Goal: Task Accomplishment & Management: Manage account settings

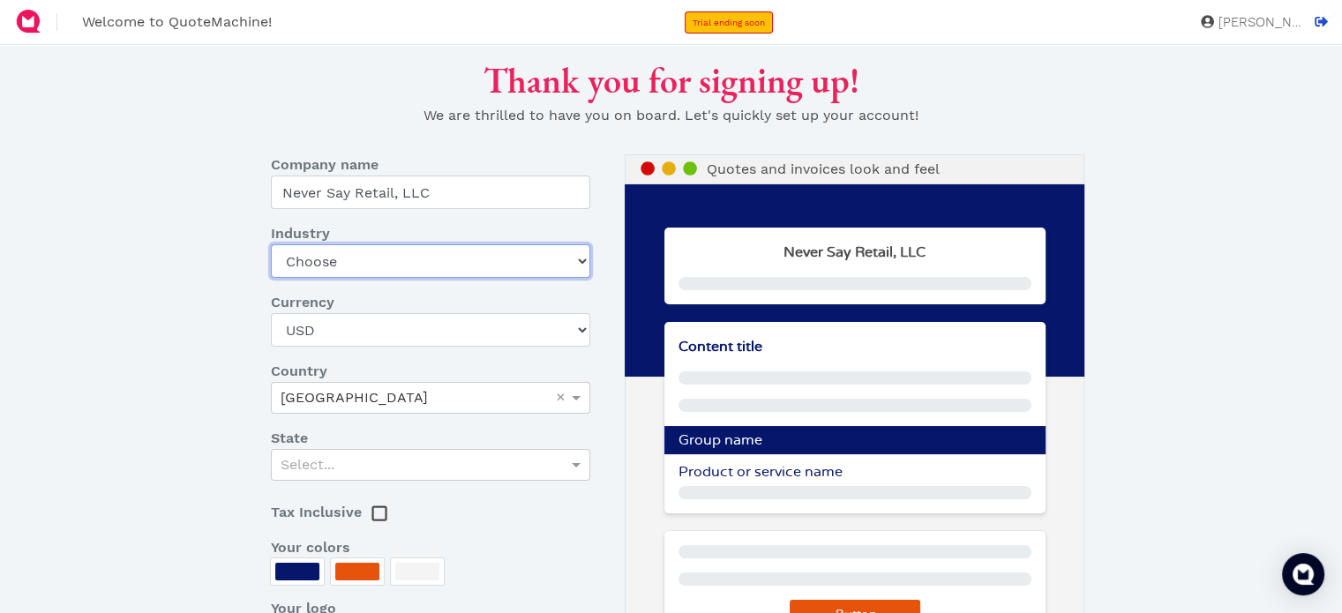
click at [577, 262] on select "Choose Art gallery Bike Books Construction (Not retail) Electronics Events Food…" at bounding box center [430, 261] width 319 height 34
select select "other-retail"
click at [271, 244] on select "Choose Art gallery Bike Books Construction (Not retail) Electronics Events Food…" at bounding box center [430, 261] width 319 height 34
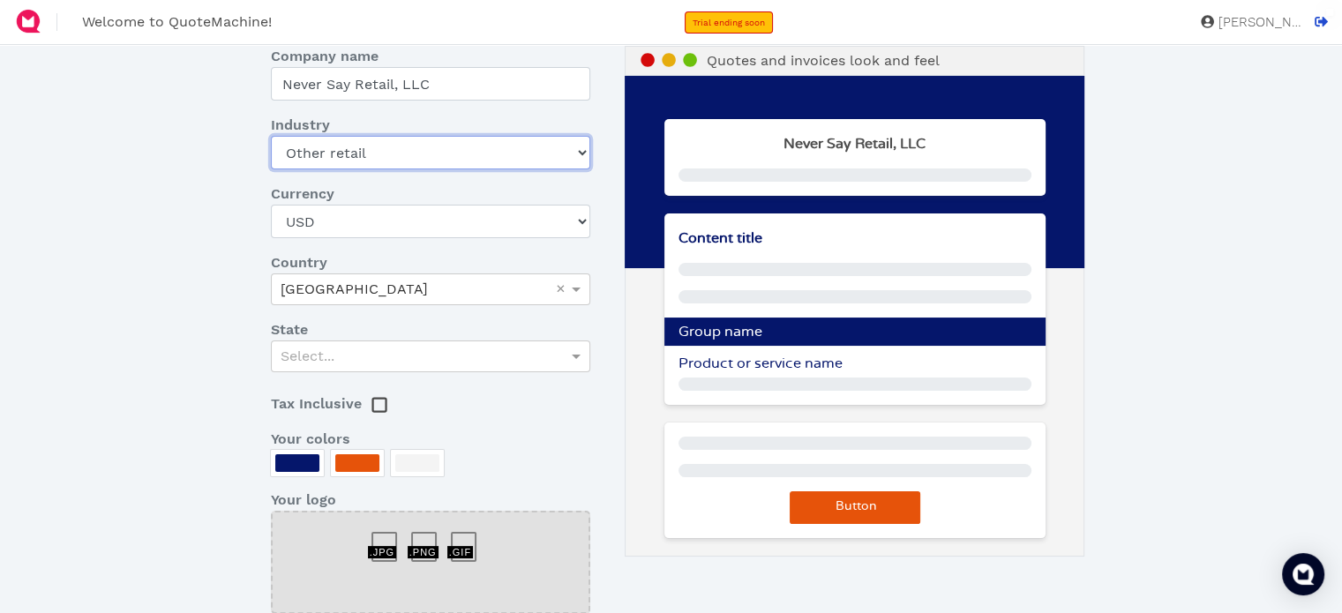
scroll to position [139, 0]
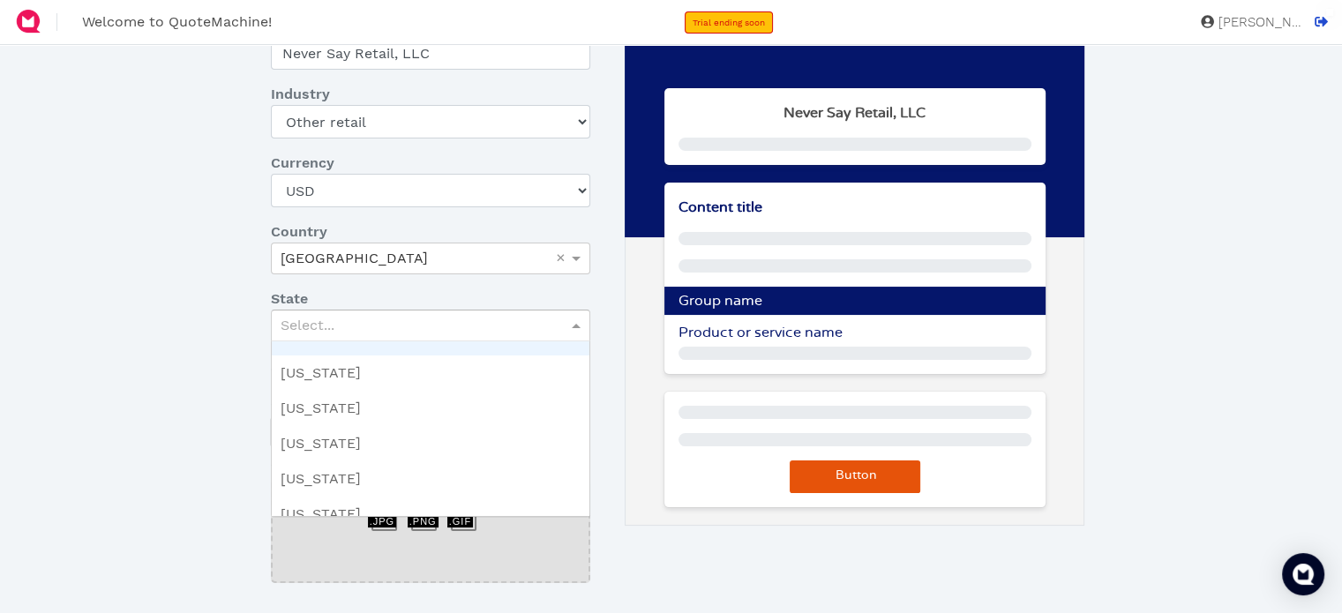
click at [563, 326] on div "Select..." at bounding box center [431, 326] width 318 height 30
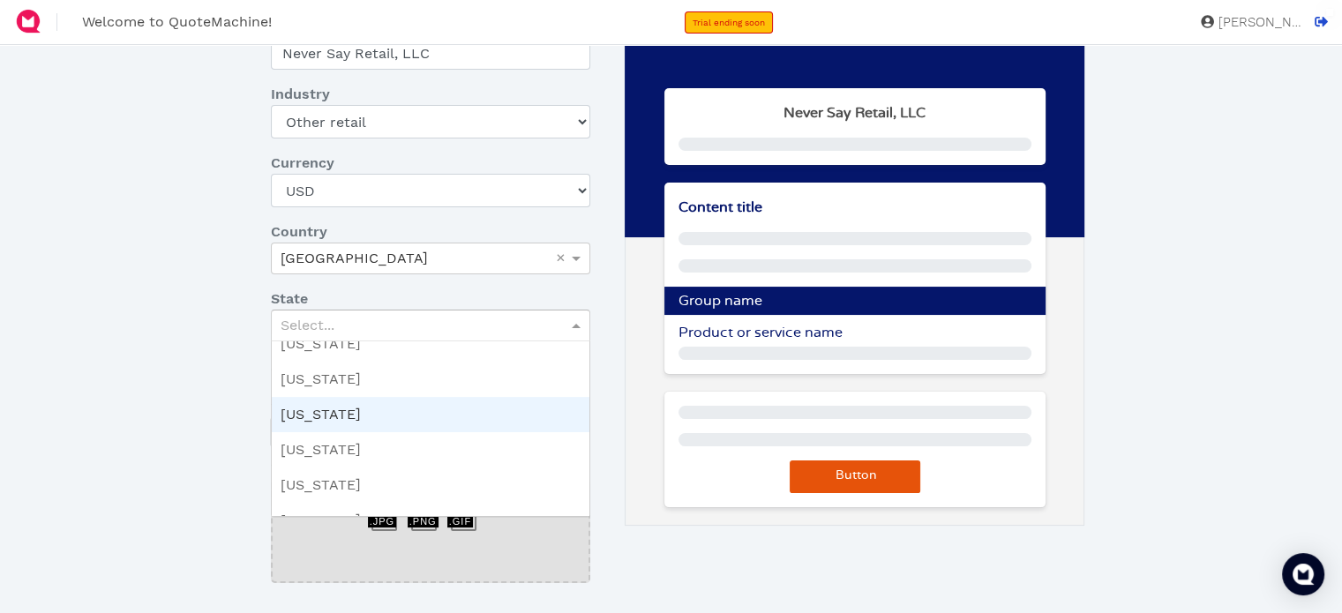
scroll to position [802, 0]
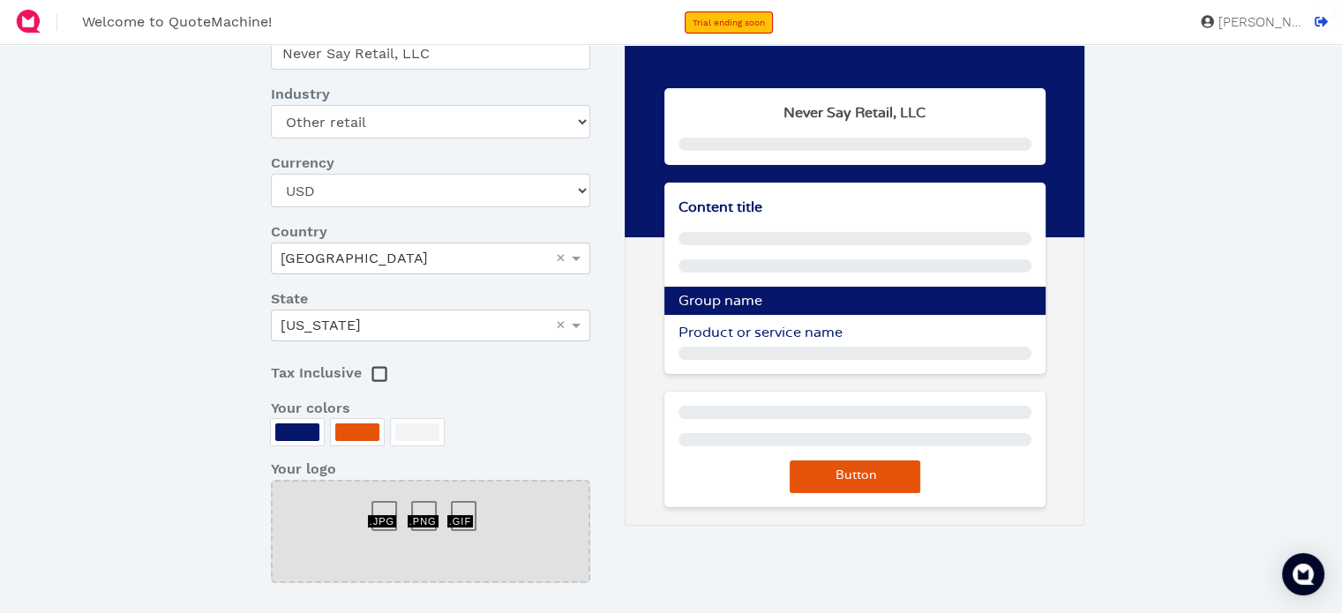
click at [572, 399] on dt "Your colors" at bounding box center [431, 408] width 346 height 21
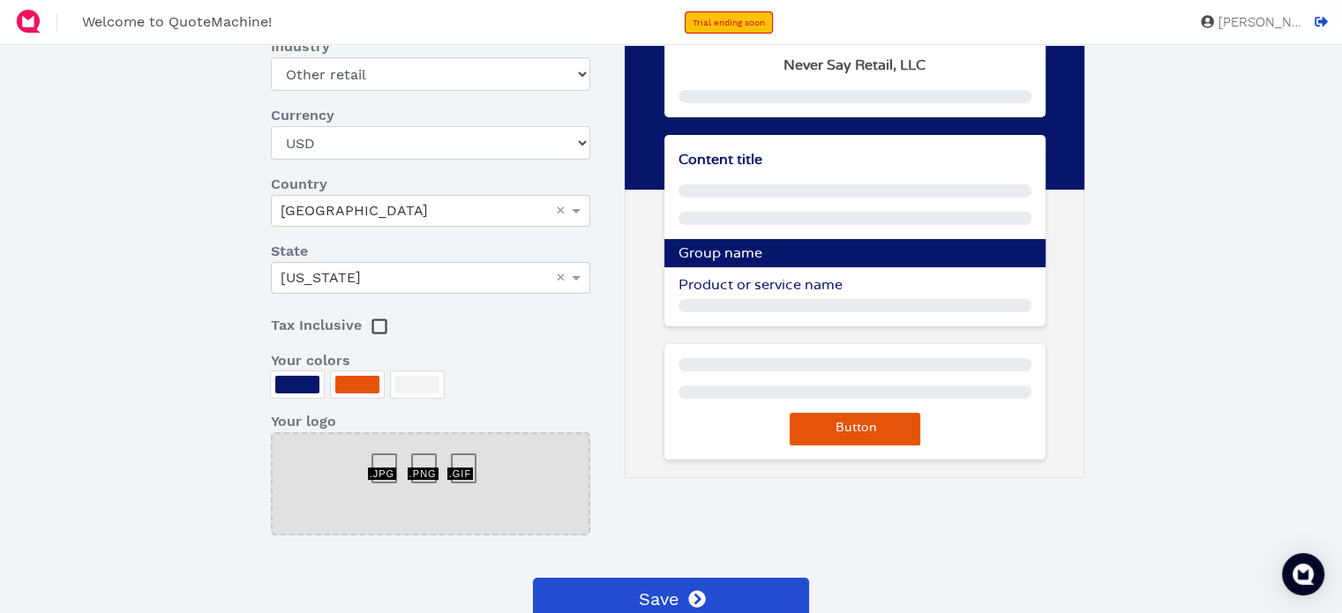
scroll to position [185, 0]
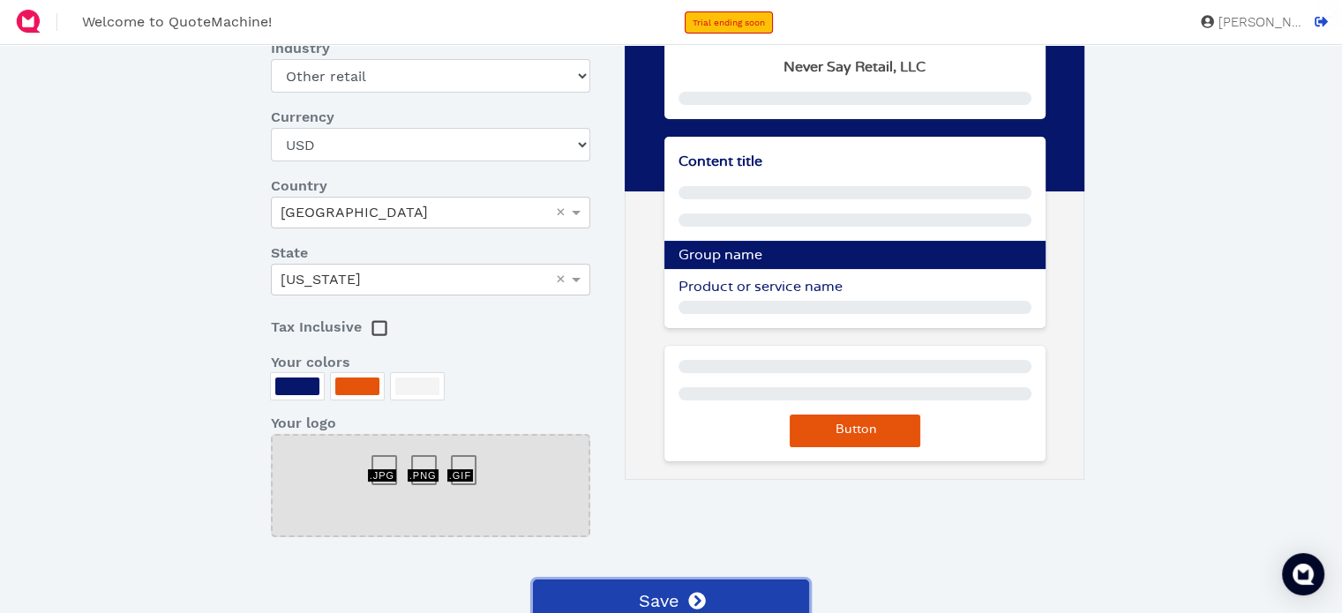
click at [663, 597] on span "Save" at bounding box center [656, 601] width 43 height 26
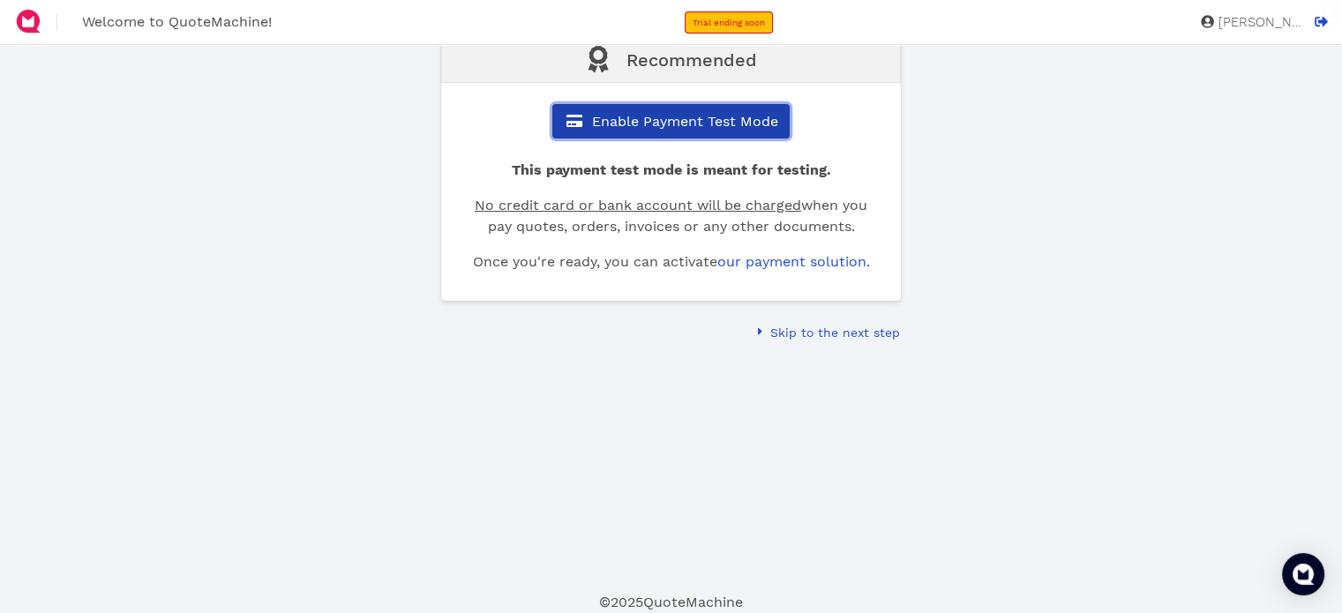
click at [670, 119] on span "Enable Payment Test Mode" at bounding box center [683, 121] width 189 height 17
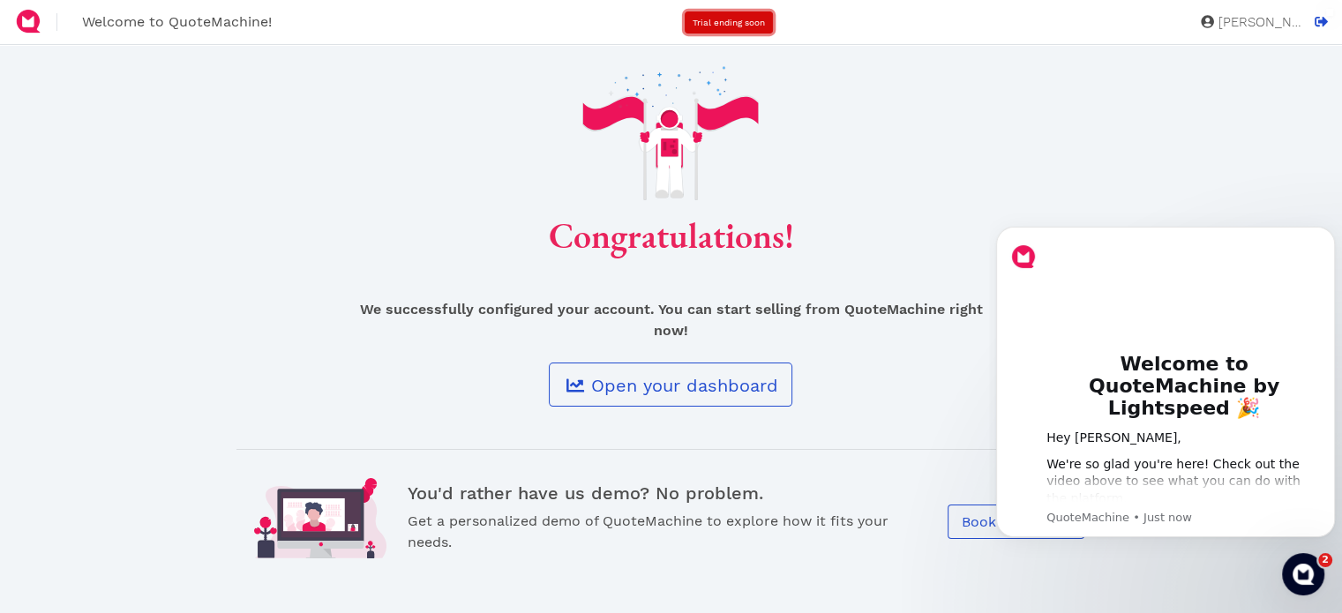
click at [734, 13] on link "Trial ending soon" at bounding box center [729, 22] width 88 height 22
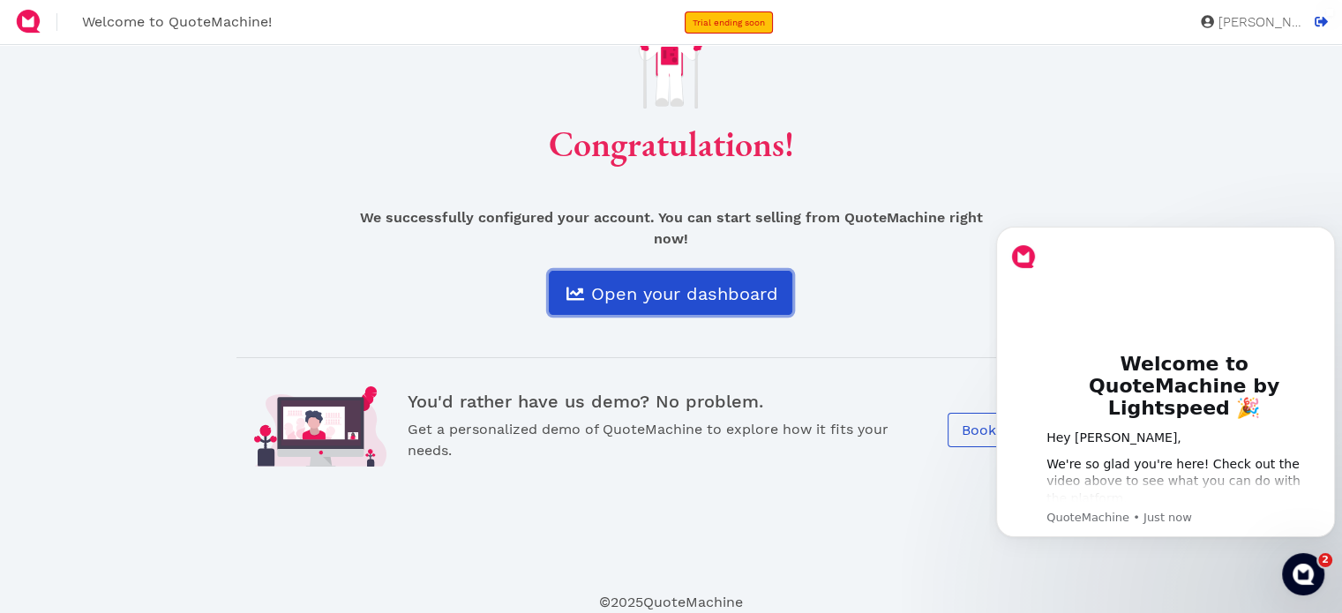
click at [662, 283] on span "Open your dashboard" at bounding box center [683, 293] width 190 height 21
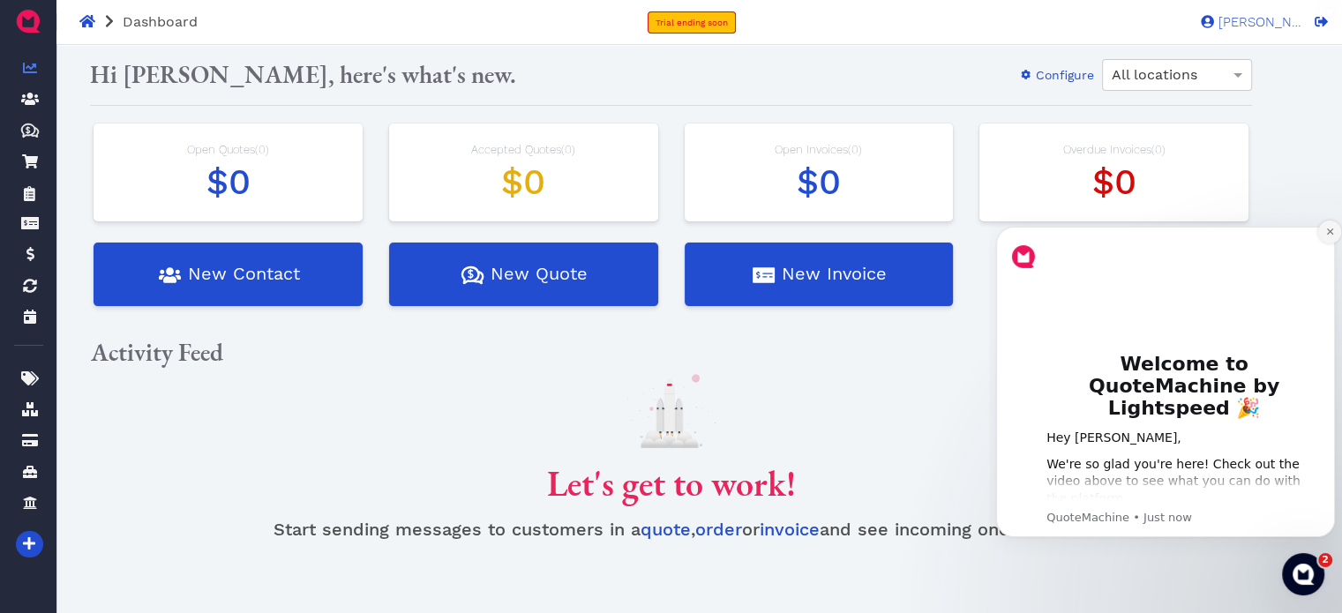
click at [1331, 229] on icon "Dismiss notification" at bounding box center [1329, 231] width 6 height 6
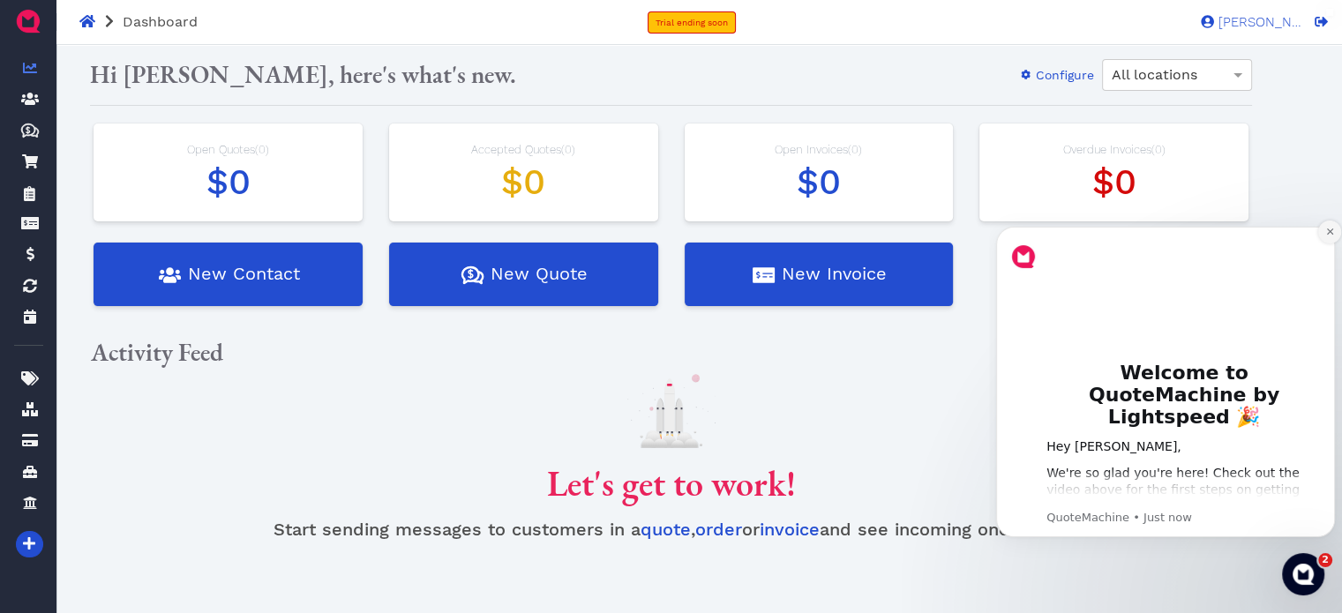
click at [1329, 230] on icon "Dismiss notification" at bounding box center [1330, 232] width 10 height 10
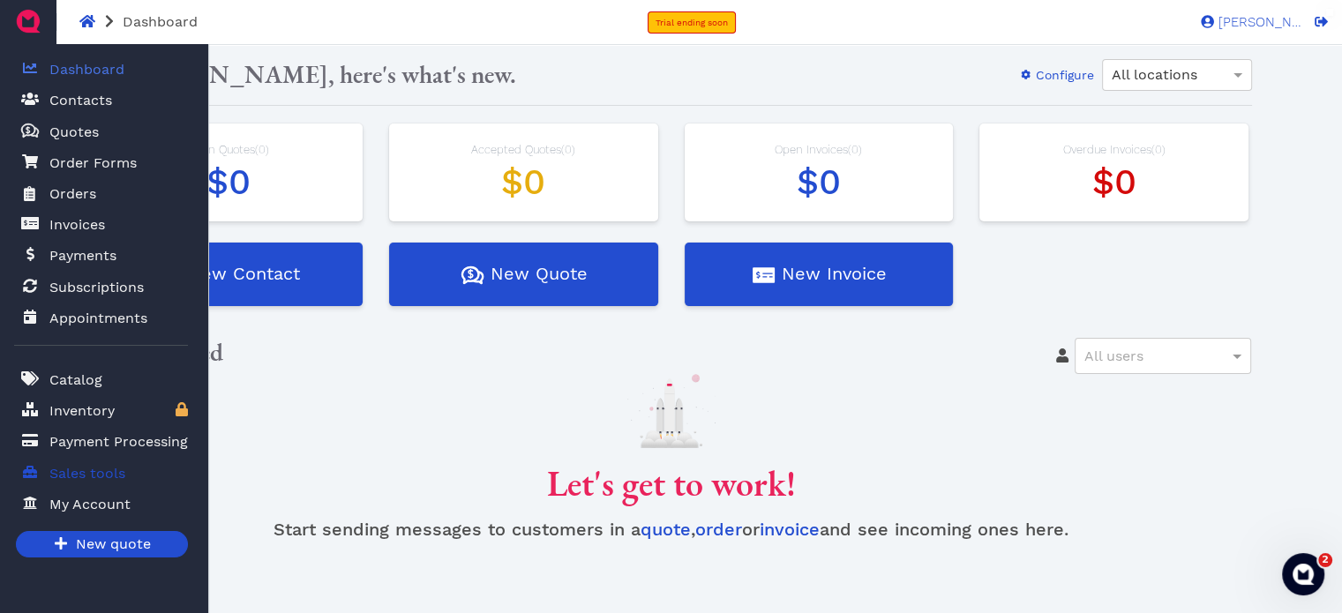
click at [88, 470] on span "Sales tools" at bounding box center [87, 473] width 76 height 21
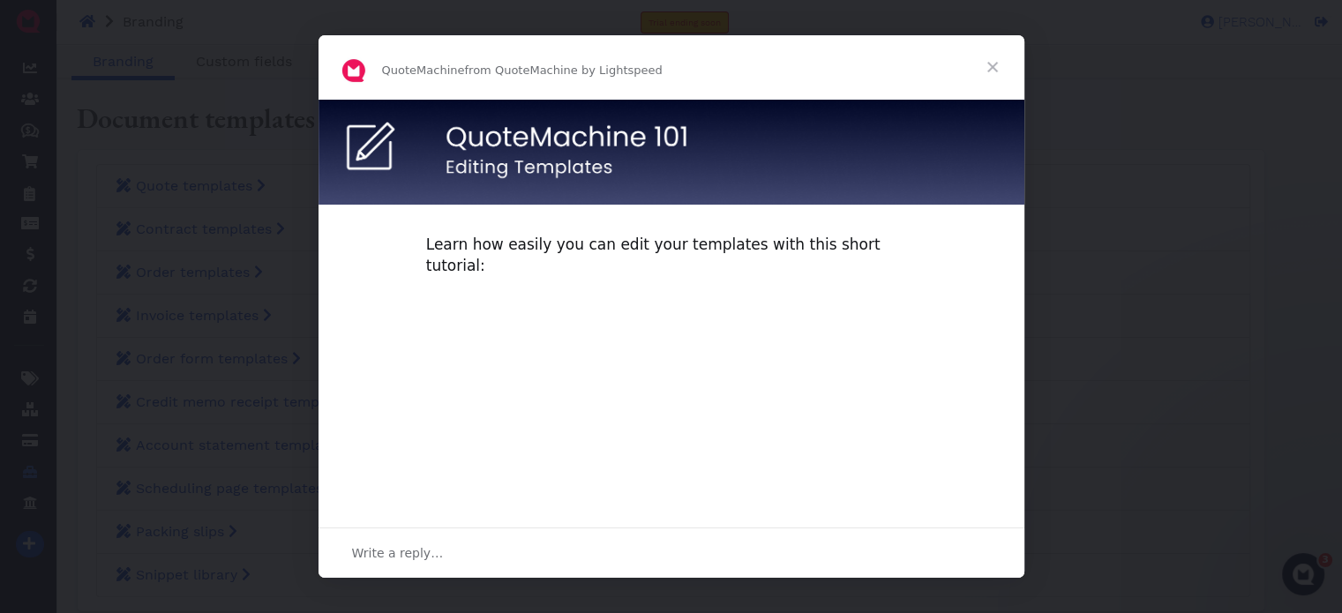
click at [998, 66] on span "Close" at bounding box center [993, 67] width 64 height 64
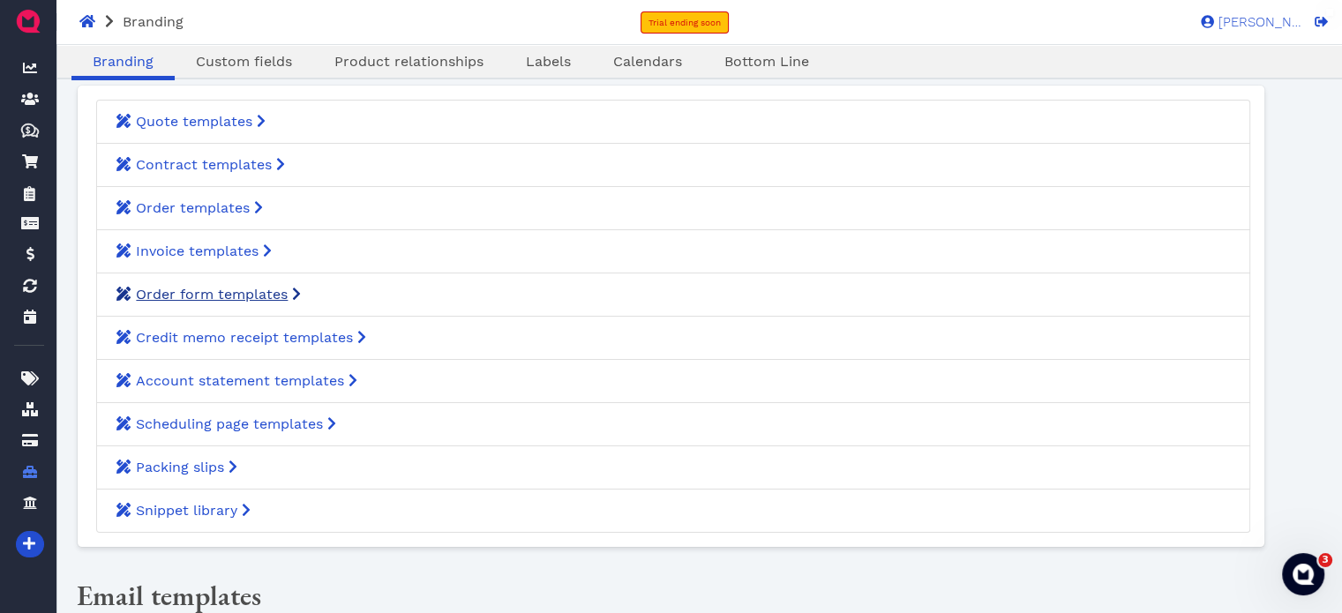
scroll to position [47, 0]
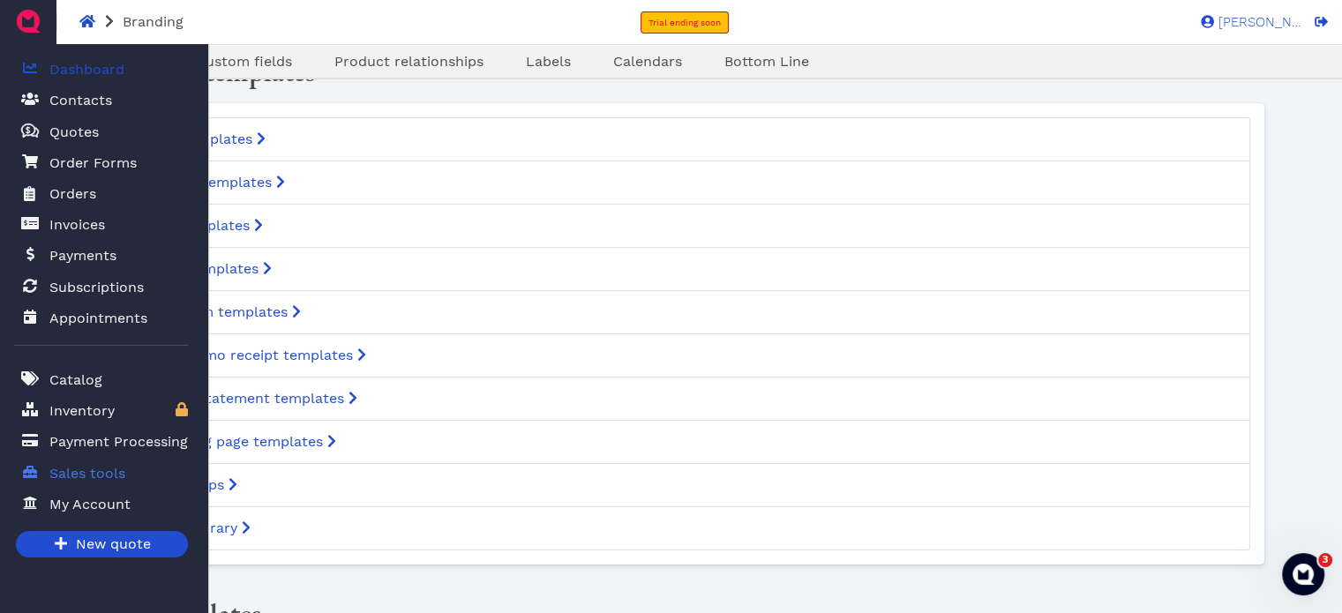
click at [49, 67] on span "Dashboard" at bounding box center [86, 69] width 75 height 21
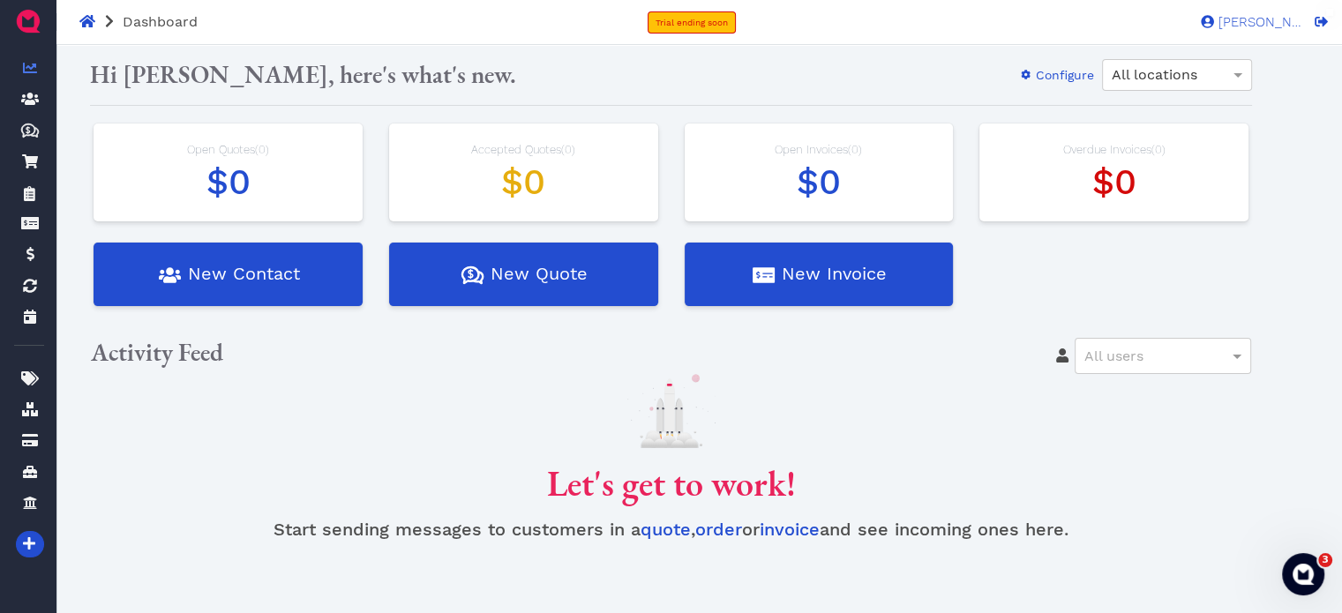
click at [585, 375] on p at bounding box center [670, 410] width 1161 height 73
